Goal: Task Accomplishment & Management: Complete application form

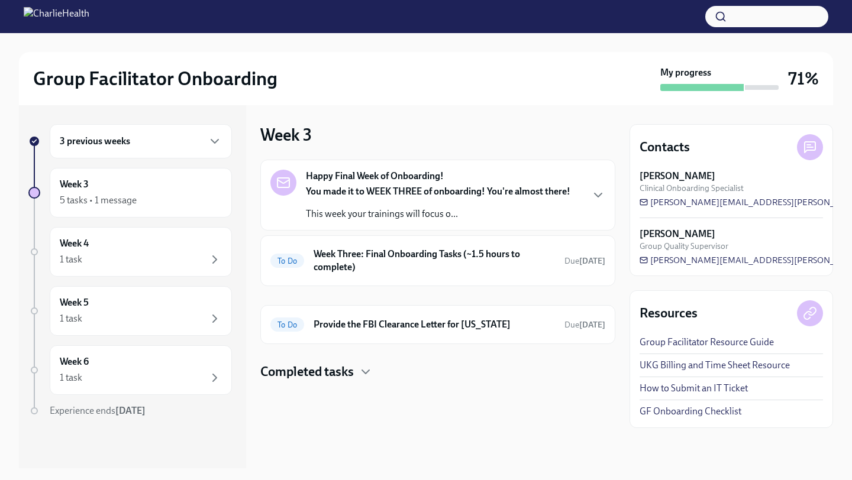
click at [170, 180] on div "Week 3 5 tasks • 1 message" at bounding box center [141, 193] width 162 height 30
click at [318, 263] on h6 "Week Three: Final Onboarding Tasks (~1.5 hours to complete)" at bounding box center [434, 261] width 241 height 26
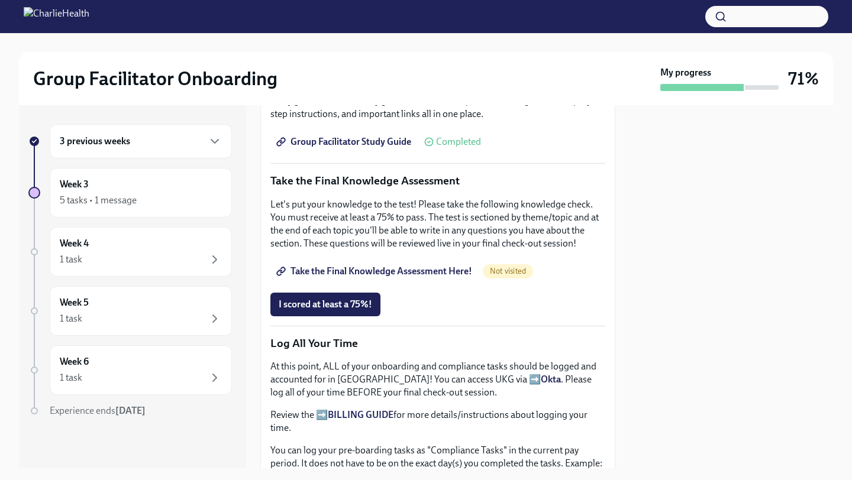
scroll to position [540, 0]
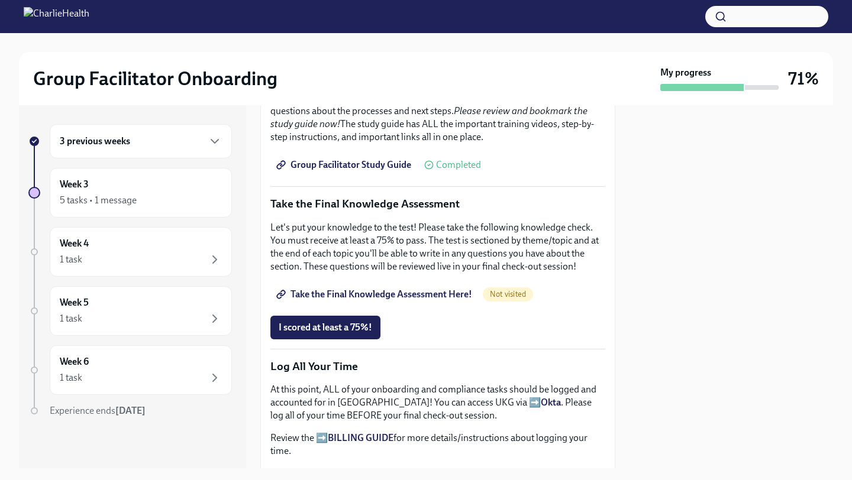
click at [319, 287] on link "Take the Final Knowledge Assessment Here!" at bounding box center [375, 295] width 210 height 24
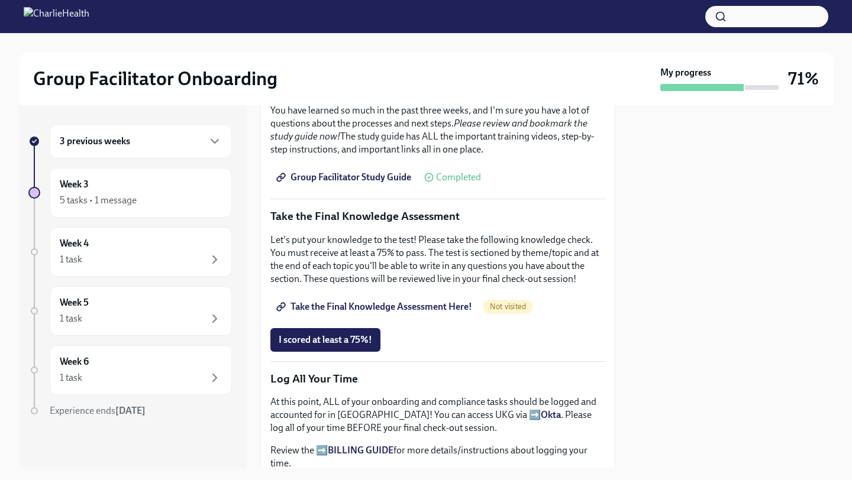
scroll to position [612, 0]
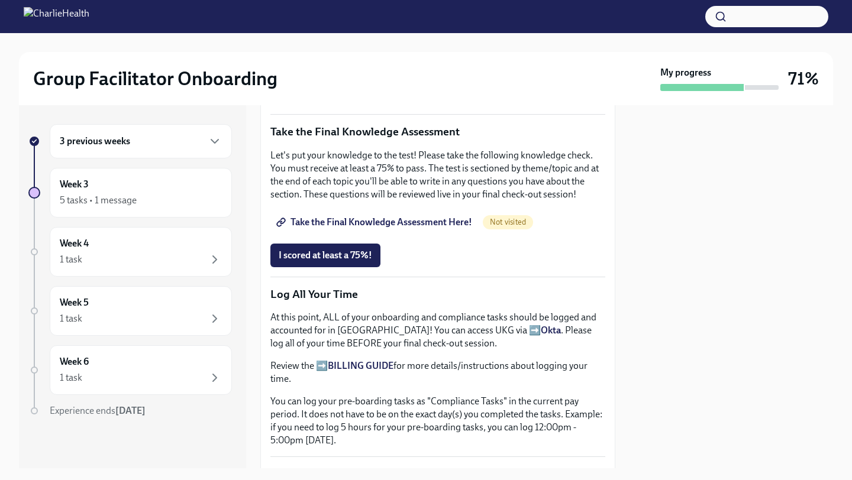
click at [405, 224] on span "Take the Final Knowledge Assessment Here!" at bounding box center [375, 223] width 193 height 12
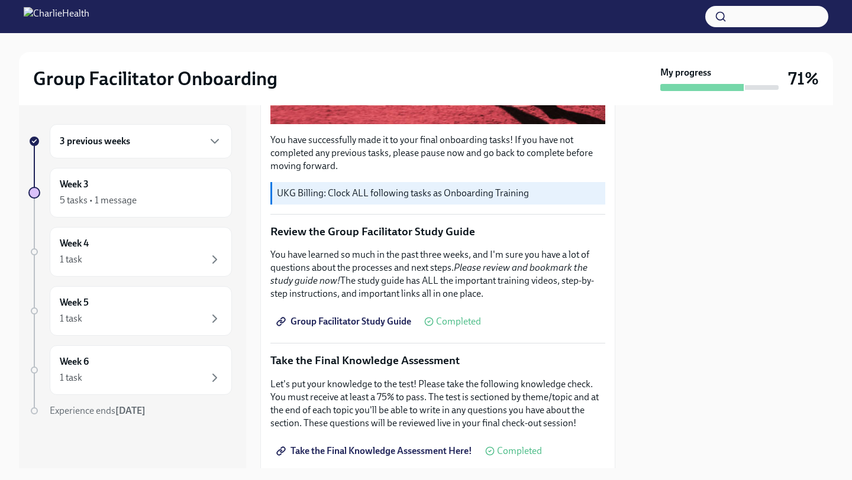
scroll to position [522, 0]
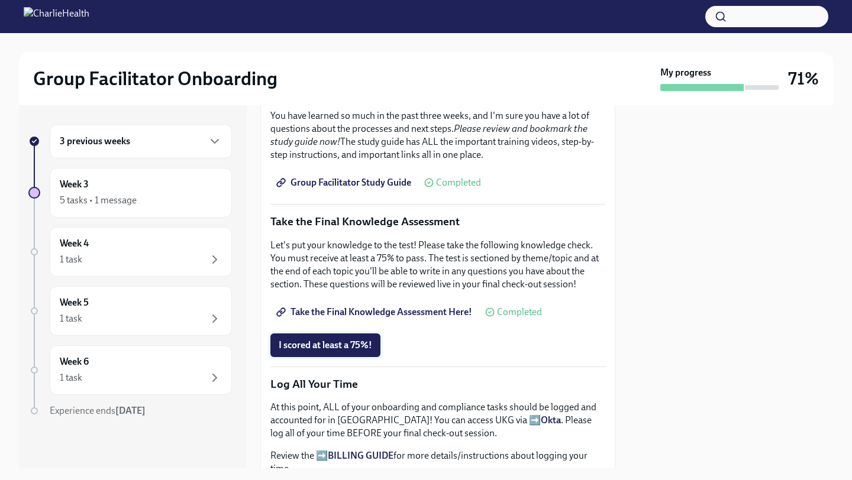
click at [345, 341] on span "I scored at least a 75%!" at bounding box center [325, 346] width 93 height 12
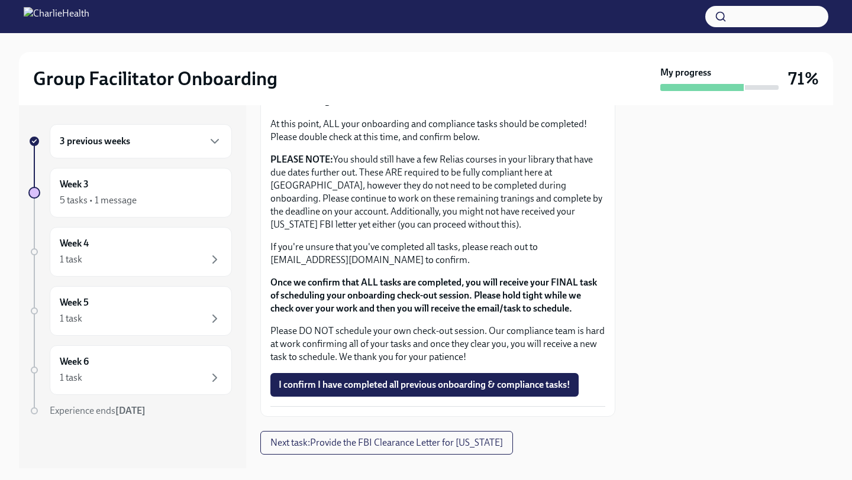
scroll to position [989, 0]
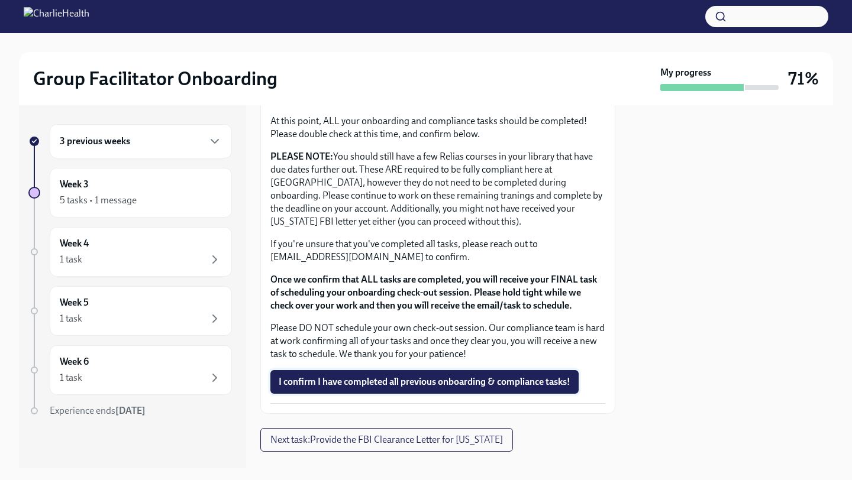
click at [379, 382] on span "I confirm I have completed all previous onboarding & compliance tasks!" at bounding box center [425, 382] width 292 height 12
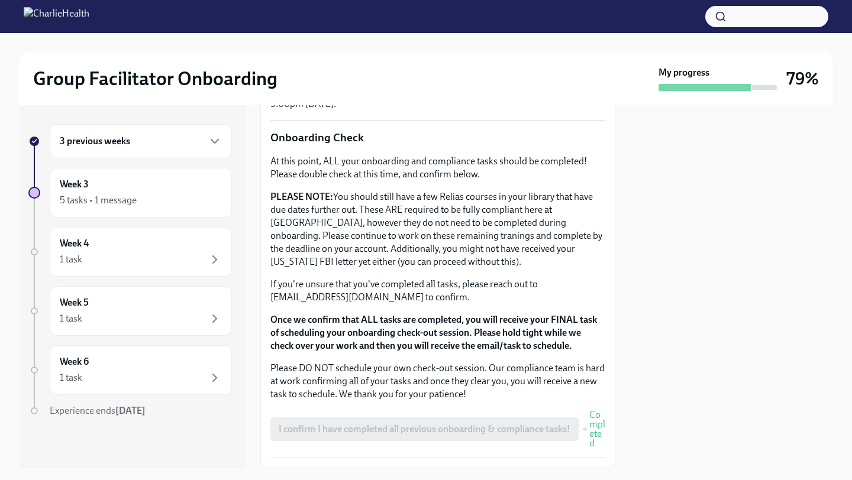
scroll to position [1024, 0]
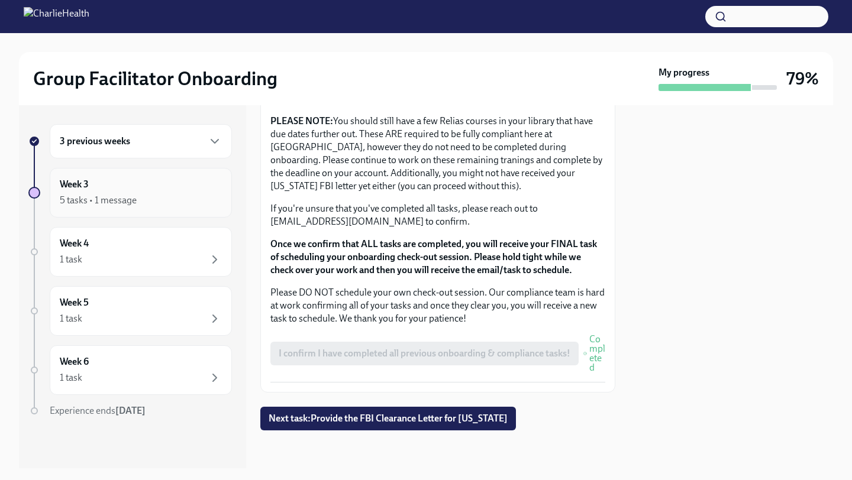
click at [183, 198] on div "5 tasks • 1 message" at bounding box center [141, 200] width 162 height 14
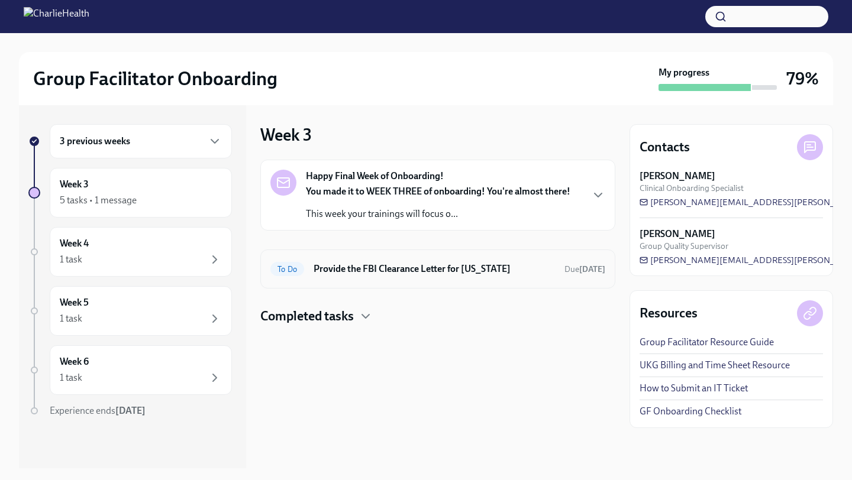
click at [337, 266] on h6 "Provide the FBI Clearance Letter for [US_STATE]" at bounding box center [434, 269] width 241 height 13
